Goal: Task Accomplishment & Management: Use online tool/utility

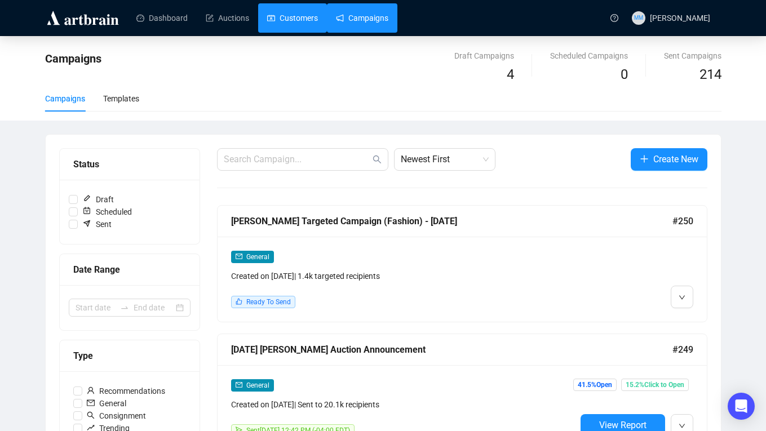
click at [315, 10] on link "Customers" at bounding box center [292, 17] width 51 height 29
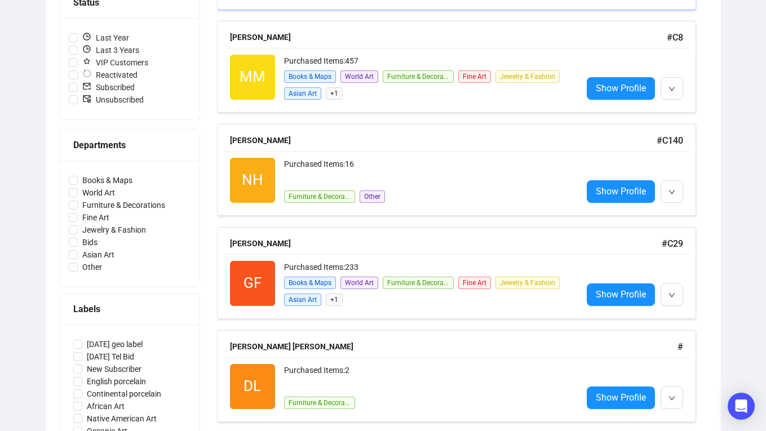
scroll to position [316, 0]
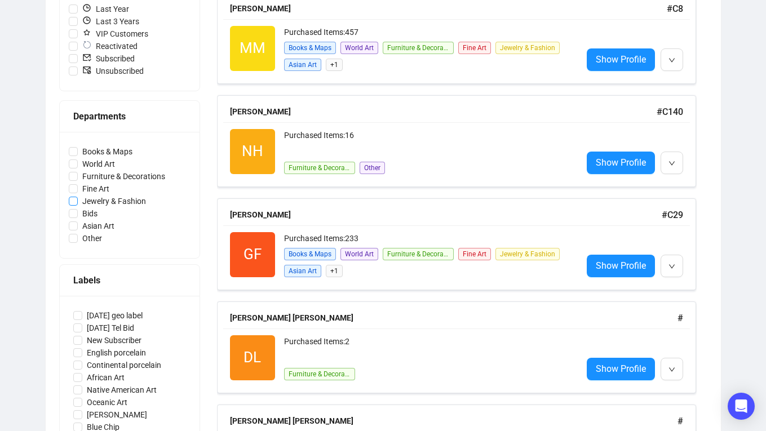
click at [73, 201] on input "Jewelry & Fashion" at bounding box center [73, 201] width 9 height 9
checkbox input "true"
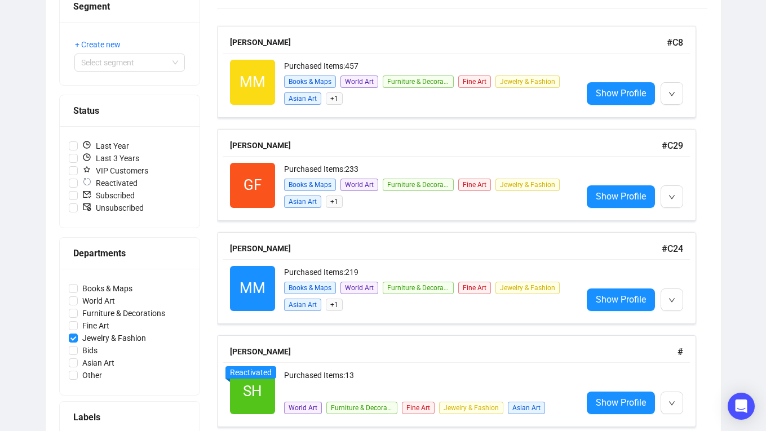
scroll to position [112, 0]
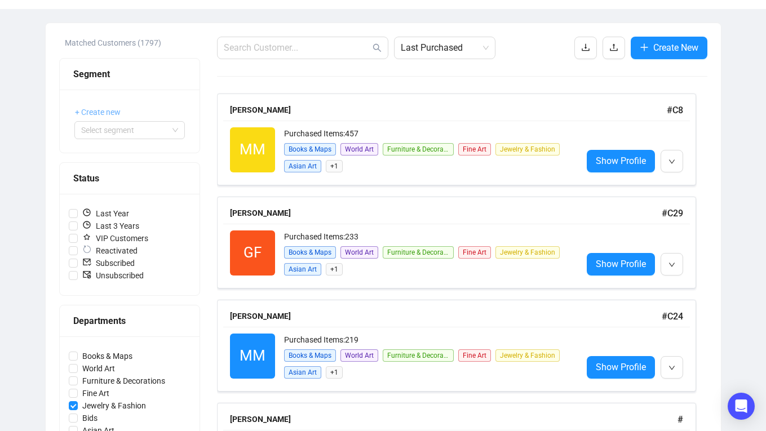
click at [112, 112] on span "+ Create new" at bounding box center [98, 112] width 46 height 12
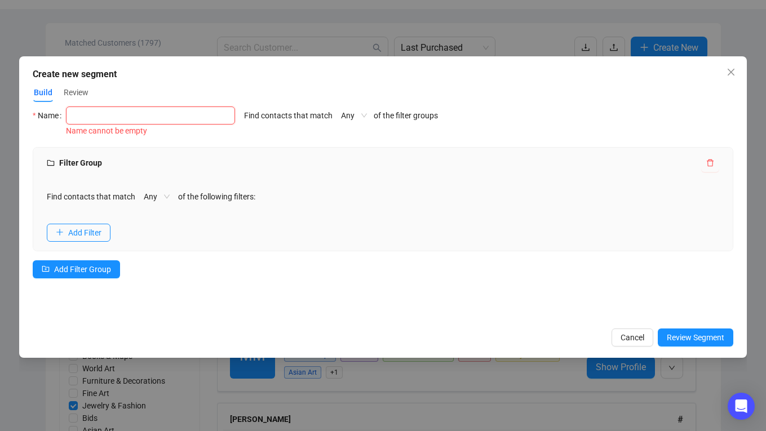
click at [93, 117] on input "text" at bounding box center [150, 115] width 169 height 18
type input "Fashion Buyer List"
click at [309, 117] on div "Find contacts that match Any of the filter groups" at bounding box center [341, 122] width 194 height 32
click at [169, 195] on span "Any" at bounding box center [157, 196] width 26 height 17
click at [269, 189] on div "Find contacts that match Any of the following filters:" at bounding box center [383, 197] width 672 height 18
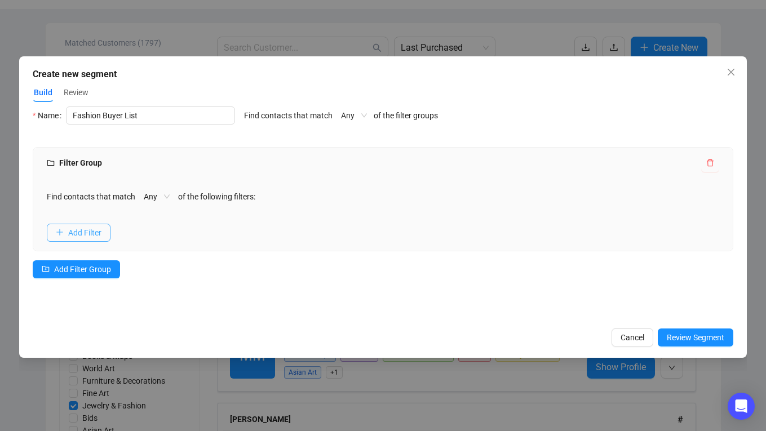
click at [88, 229] on span "Add Filter" at bounding box center [84, 232] width 33 height 12
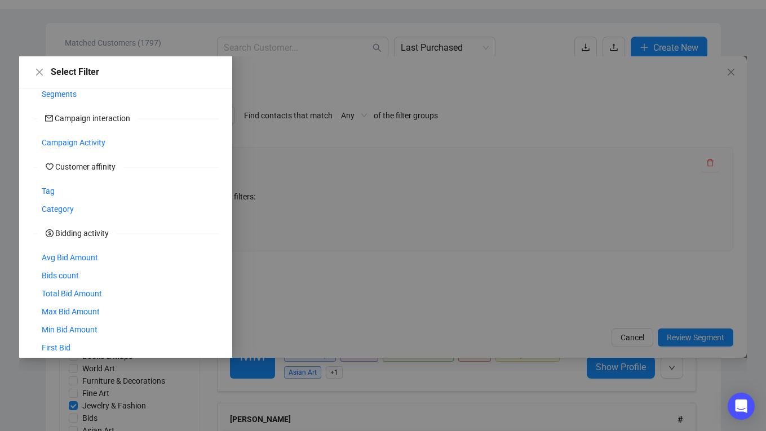
scroll to position [204, 0]
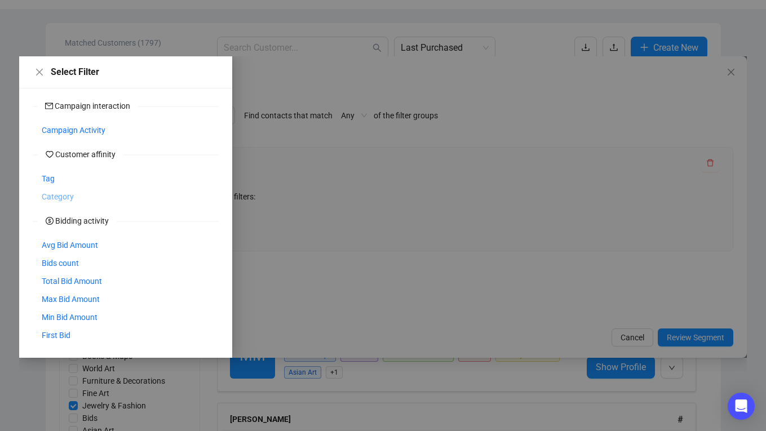
click at [60, 195] on span "Category" at bounding box center [58, 196] width 32 height 12
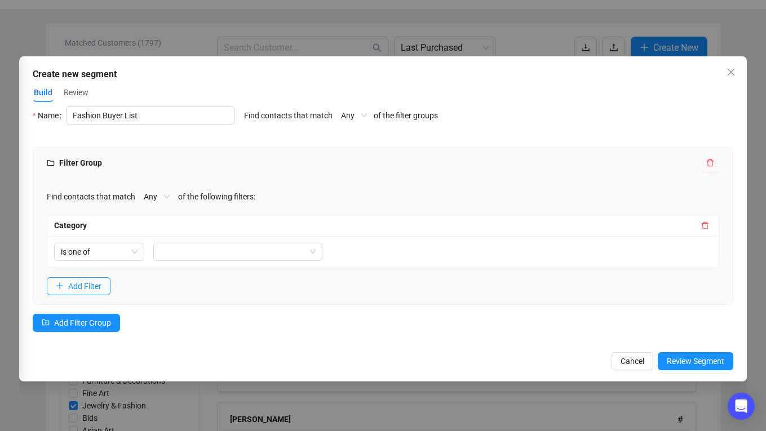
scroll to position [180, 0]
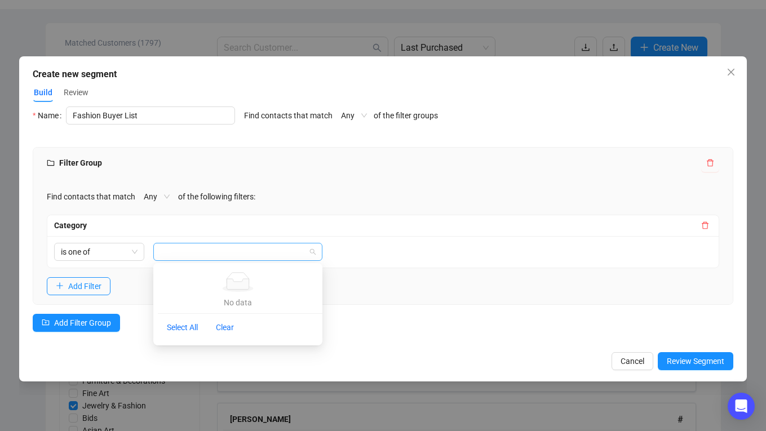
click at [208, 246] on div at bounding box center [231, 252] width 153 height 16
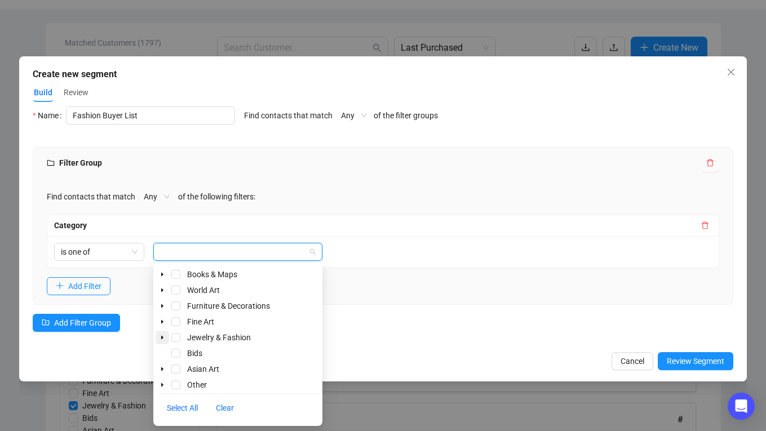
click at [161, 338] on icon "caret-down" at bounding box center [162, 338] width 2 height 4
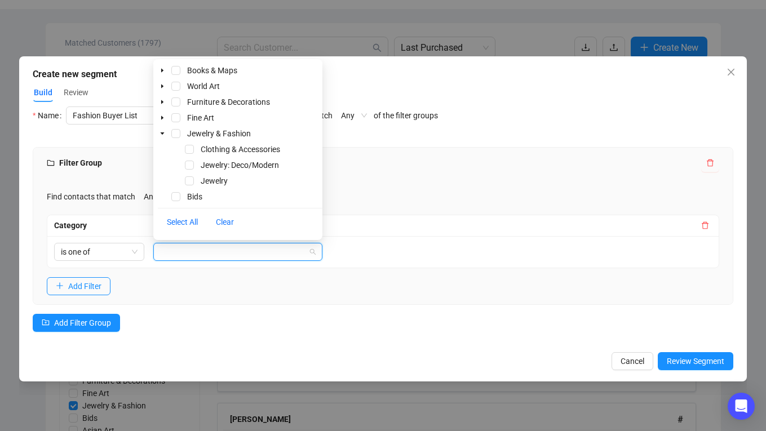
click at [471, 92] on div "Build Review" at bounding box center [383, 92] width 700 height 19
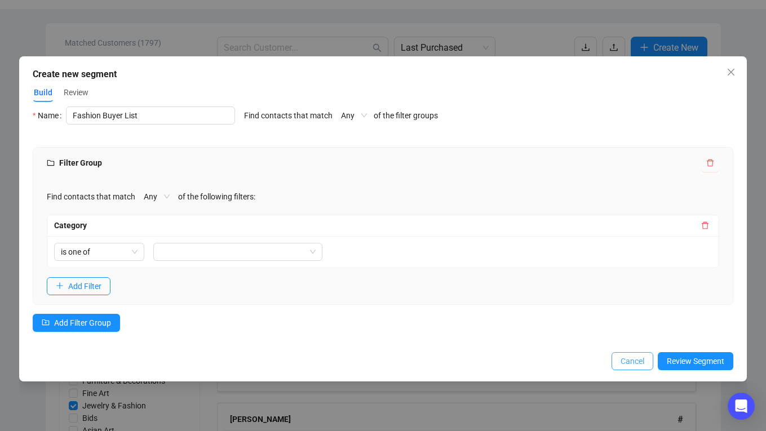
click at [634, 362] on span "Cancel" at bounding box center [632, 361] width 24 height 12
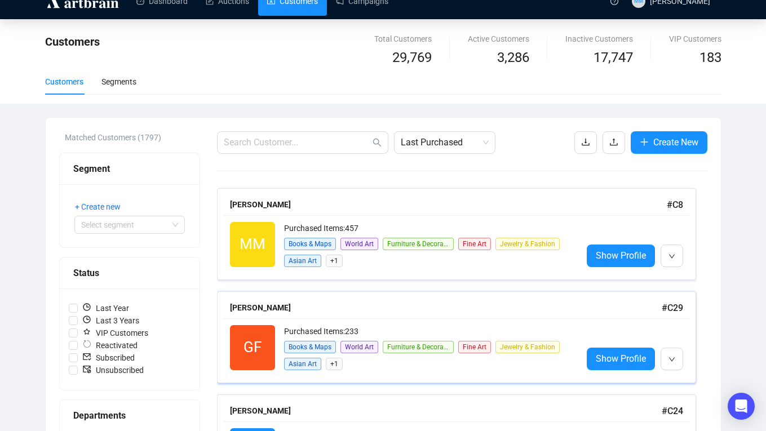
scroll to position [13, 0]
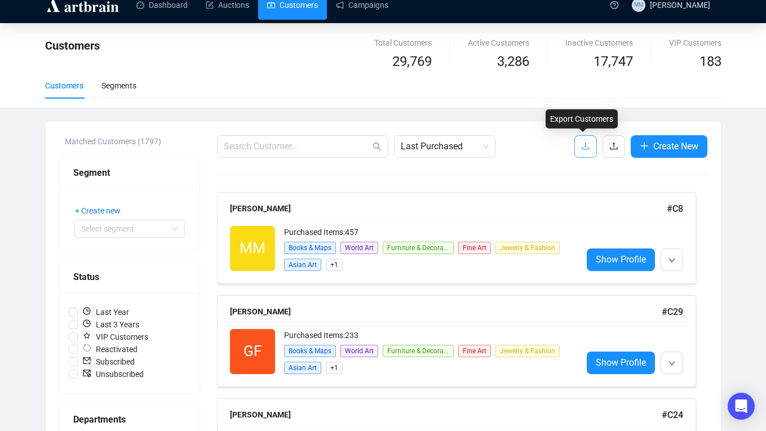
click at [581, 150] on span "button" at bounding box center [585, 146] width 9 height 14
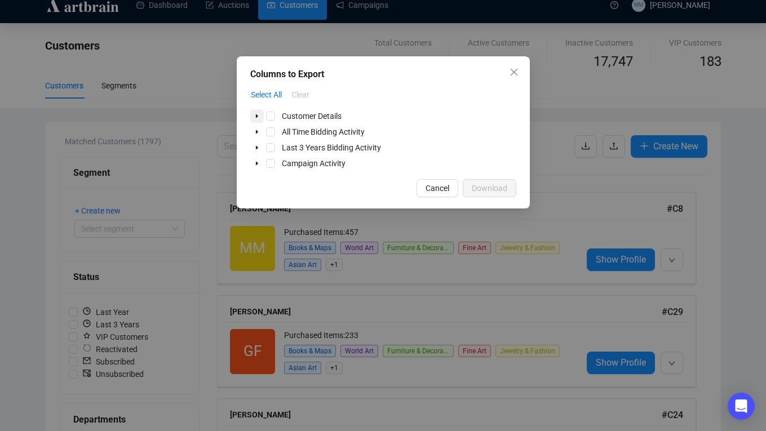
click at [256, 117] on icon "caret-down" at bounding box center [257, 116] width 6 height 6
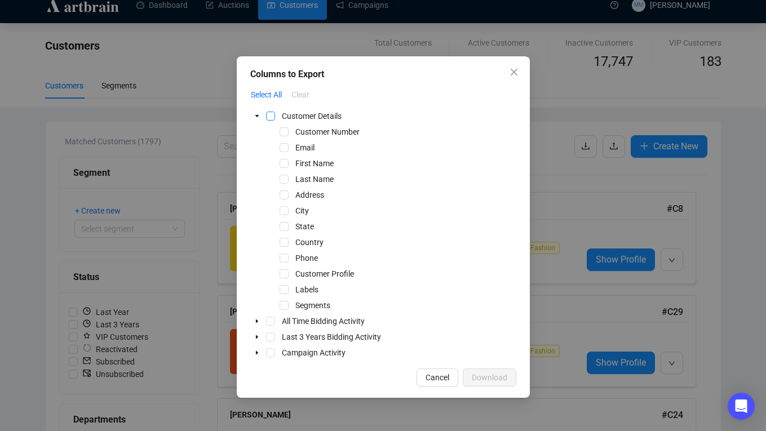
click at [270, 117] on span "Select Customer Details" at bounding box center [270, 116] width 9 height 9
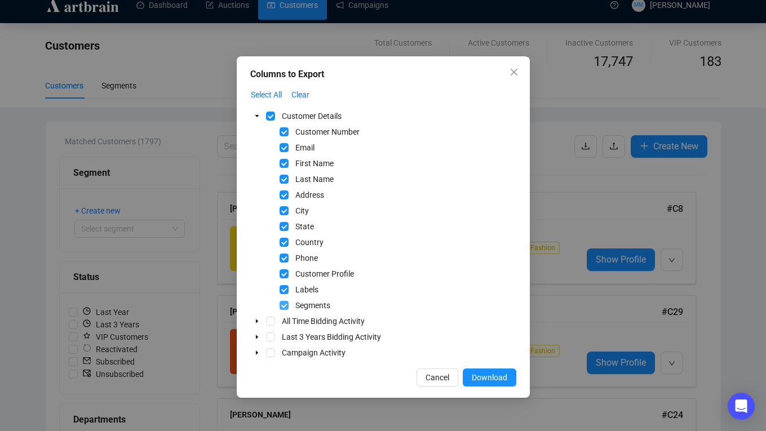
click at [283, 305] on span "Select Segments" at bounding box center [283, 305] width 9 height 9
click at [255, 322] on icon "caret-down" at bounding box center [256, 321] width 2 height 4
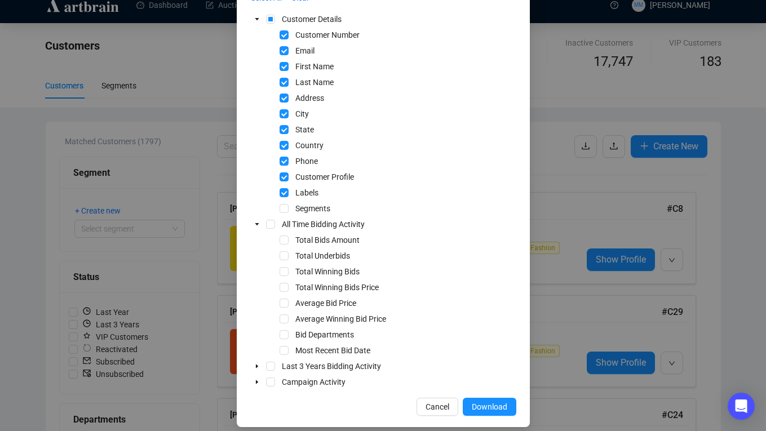
scroll to position [106, 0]
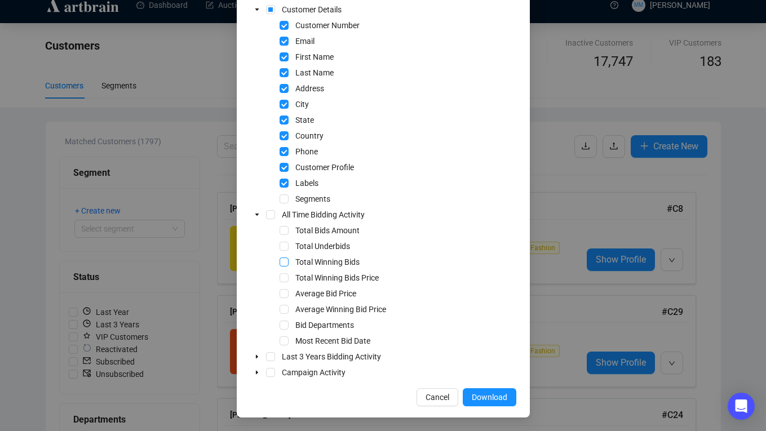
click at [282, 261] on span "Select Total Winning Bids" at bounding box center [283, 261] width 9 height 9
click at [283, 278] on span "Select Total Winning Bids Price" at bounding box center [283, 277] width 9 height 9
click at [284, 294] on span "Select Average Bid Price" at bounding box center [283, 293] width 9 height 9
click at [284, 308] on span "Select Average Winning Bid Price" at bounding box center [283, 309] width 9 height 9
click at [286, 327] on span "Select Bid Departments" at bounding box center [283, 325] width 9 height 9
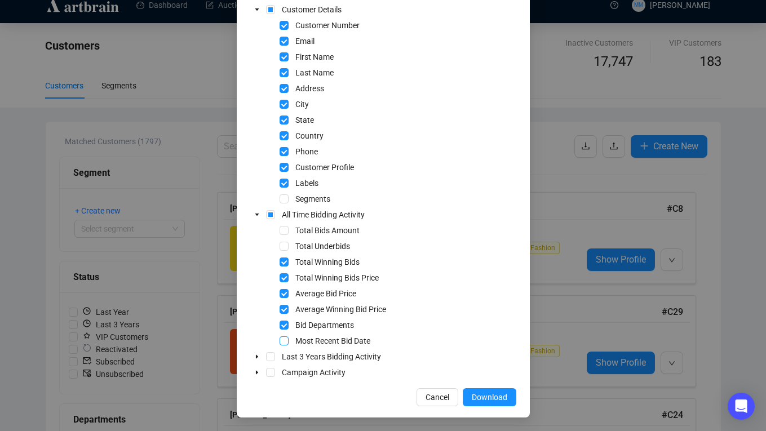
click at [284, 341] on span "Select Most Recent Bid Date" at bounding box center [283, 340] width 9 height 9
click at [256, 356] on icon "caret-down" at bounding box center [256, 357] width 2 height 4
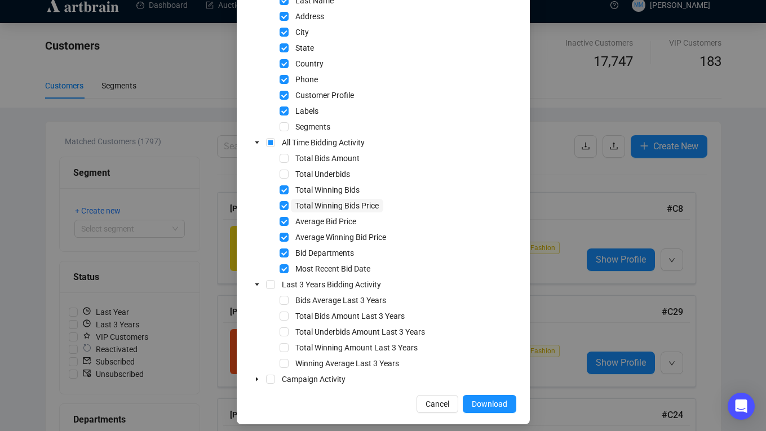
scroll to position [179, 0]
click at [255, 378] on icon "caret-down" at bounding box center [257, 379] width 6 height 6
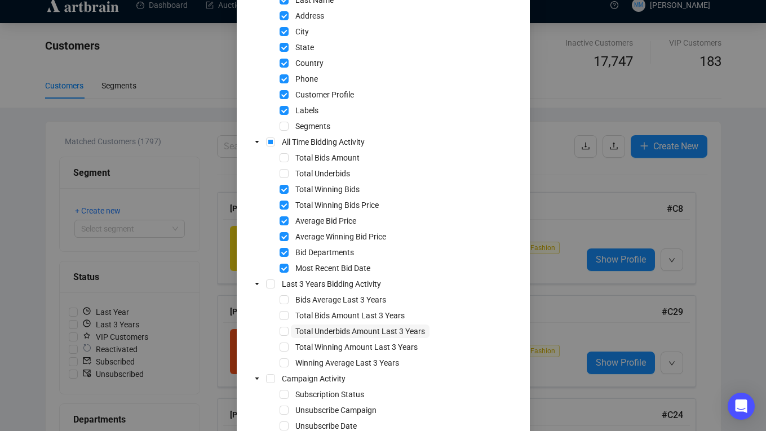
scroll to position [233, 0]
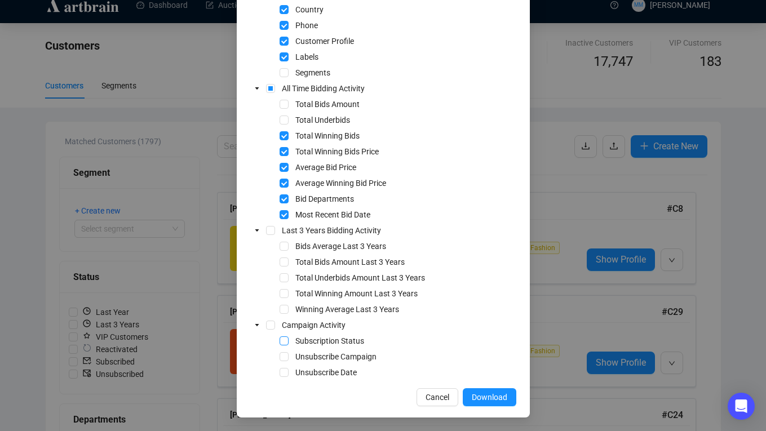
click at [283, 339] on span "Select Subscription Status" at bounding box center [283, 340] width 9 height 9
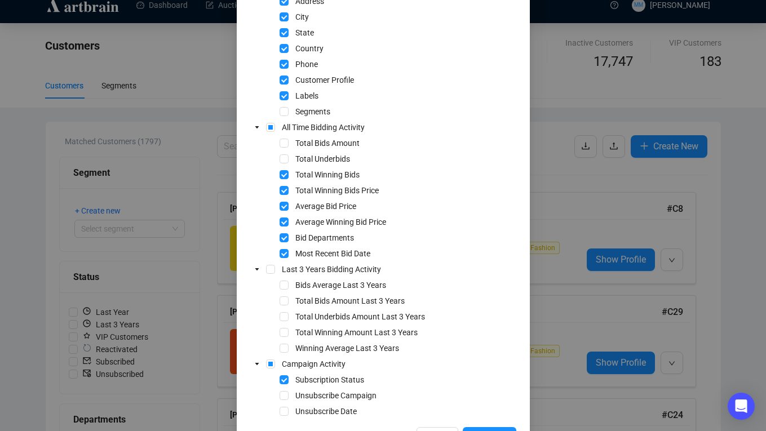
scroll to position [190, 0]
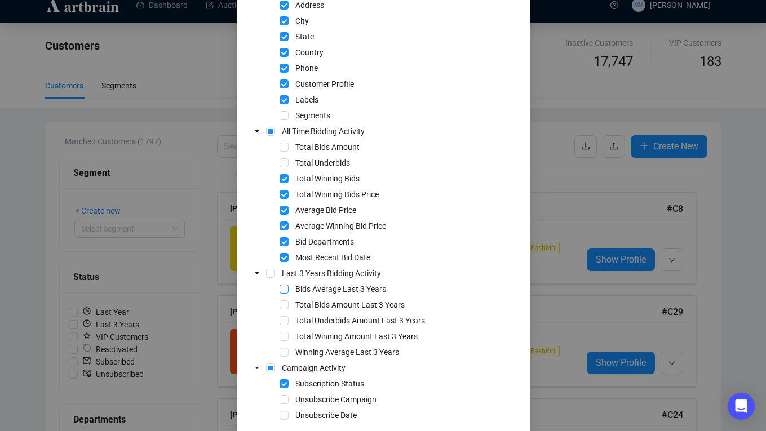
click at [283, 290] on span "Select Bids Average Last 3 Years" at bounding box center [283, 288] width 9 height 9
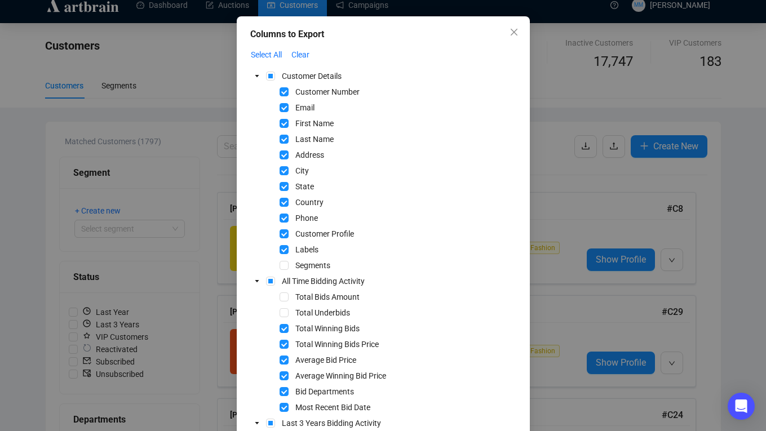
scroll to position [233, 0]
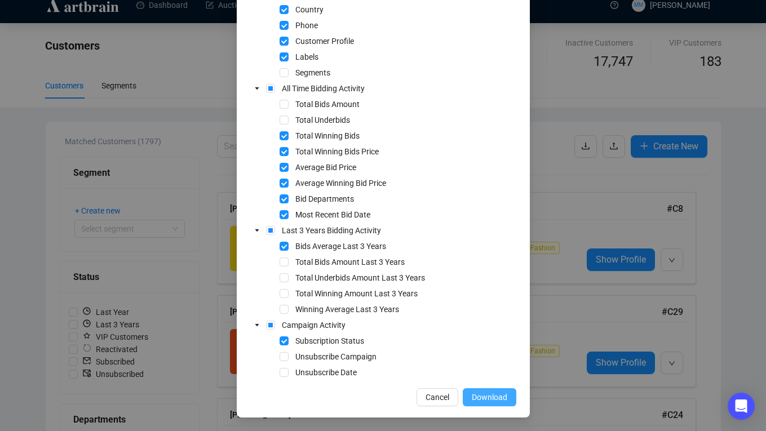
click at [486, 399] on span "Download" at bounding box center [489, 397] width 35 height 12
